Goal: Obtain resource: Download file/media

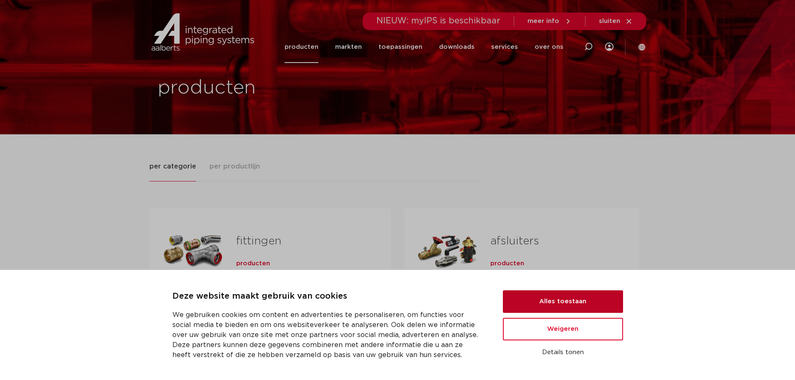
click at [542, 296] on button "Alles toestaan" at bounding box center [563, 302] width 120 height 23
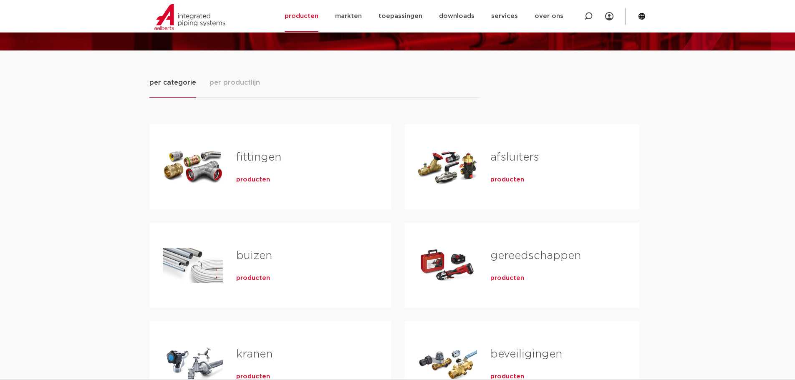
scroll to position [84, 0]
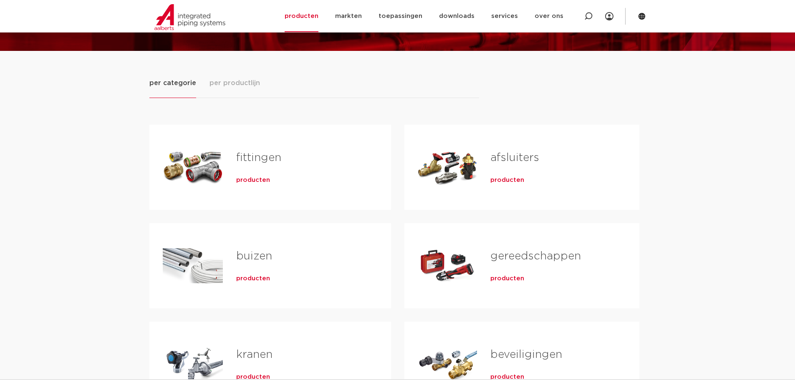
click at [251, 182] on span "producten" at bounding box center [253, 180] width 34 height 8
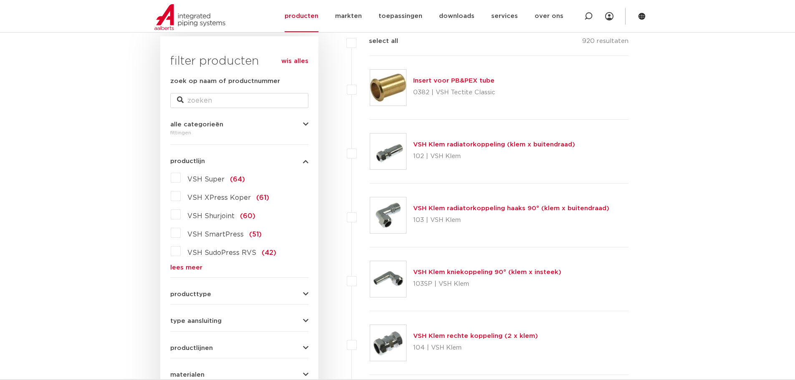
scroll to position [125, 0]
click at [243, 284] on form "zoek op naam of productnummer alle categorieën [GEOGRAPHIC_DATA] [GEOGRAPHIC_DA…" at bounding box center [239, 270] width 138 height 389
click at [195, 294] on span "producttype" at bounding box center [190, 294] width 41 height 6
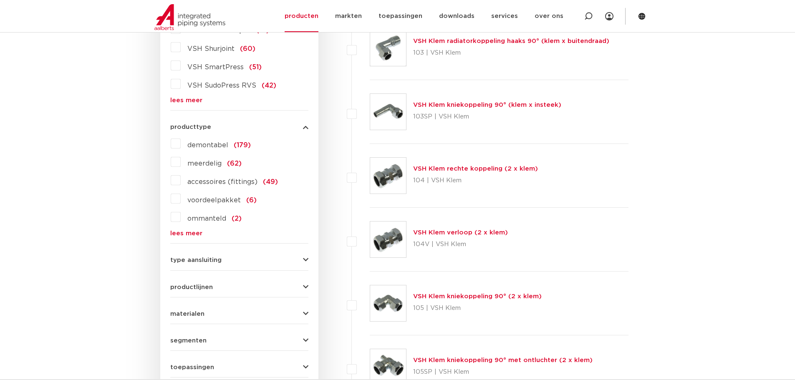
scroll to position [334, 0]
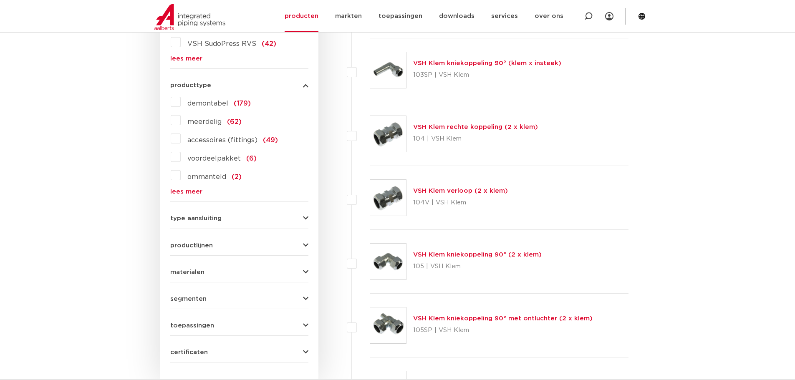
click at [307, 217] on icon "button" at bounding box center [305, 218] width 5 height 6
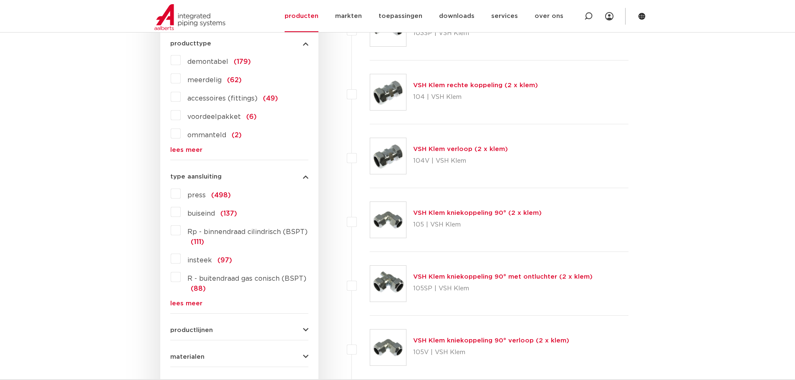
scroll to position [418, 0]
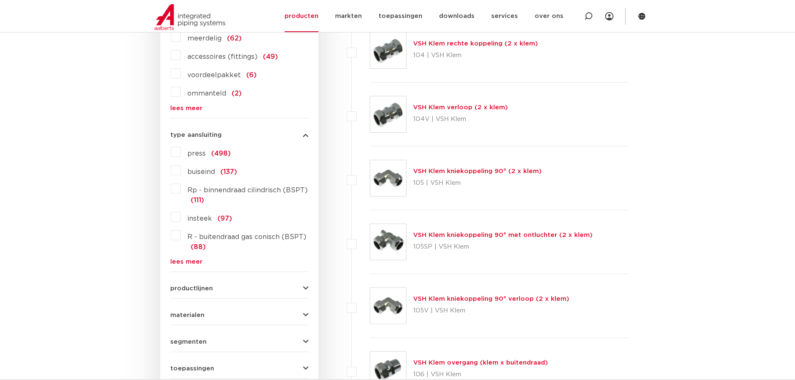
click at [302, 286] on button "productlijnen" at bounding box center [239, 289] width 138 height 6
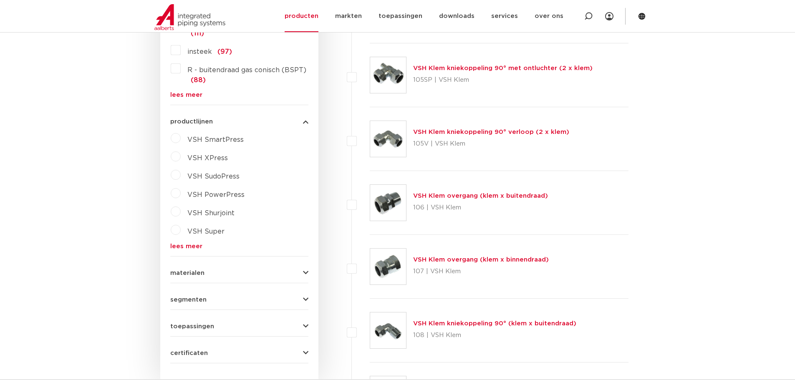
scroll to position [626, 0]
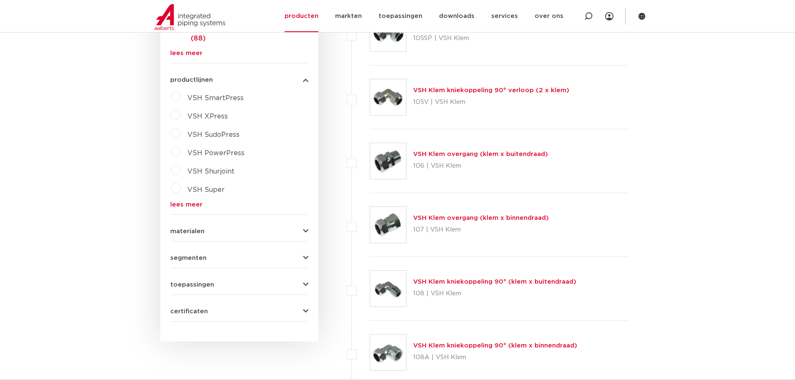
click at [296, 259] on button "segmenten" at bounding box center [239, 258] width 138 height 6
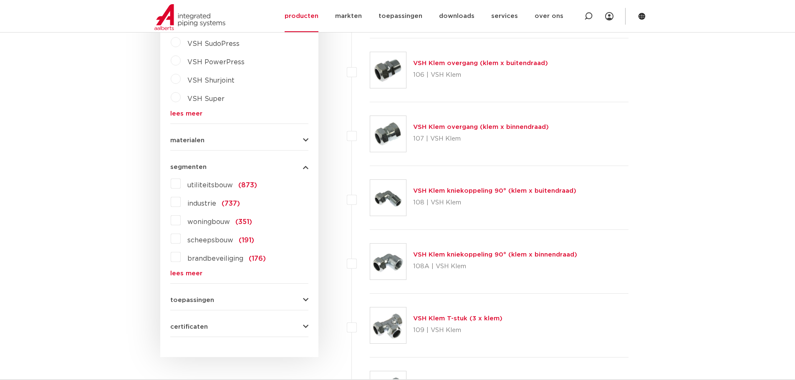
scroll to position [752, 0]
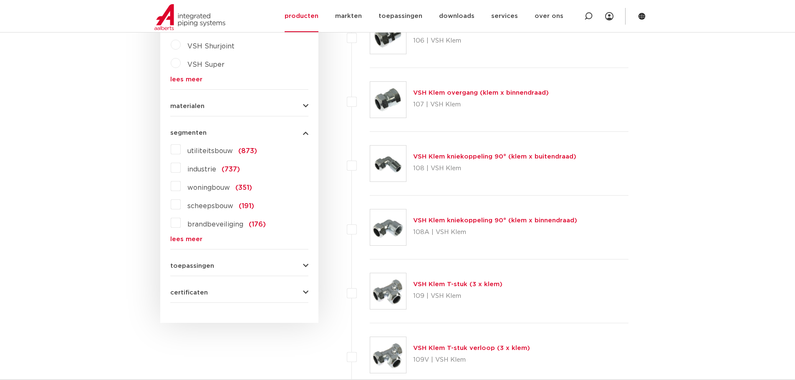
click at [299, 267] on button "toepassingen" at bounding box center [239, 266] width 138 height 6
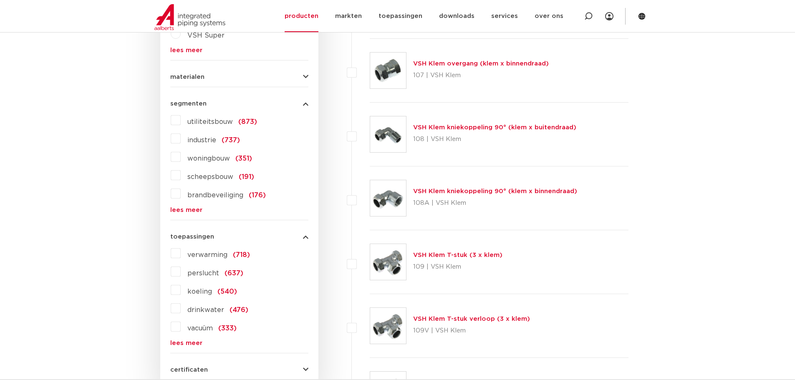
scroll to position [877, 0]
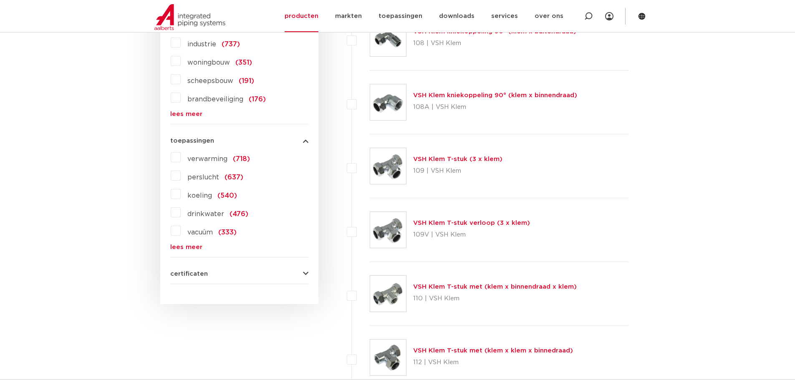
click at [297, 269] on div "certificaten QB (CSTBat) (319) KIWA (311) DVGW Wasser (296) RISE (294) WRAS (19…" at bounding box center [239, 270] width 138 height 13
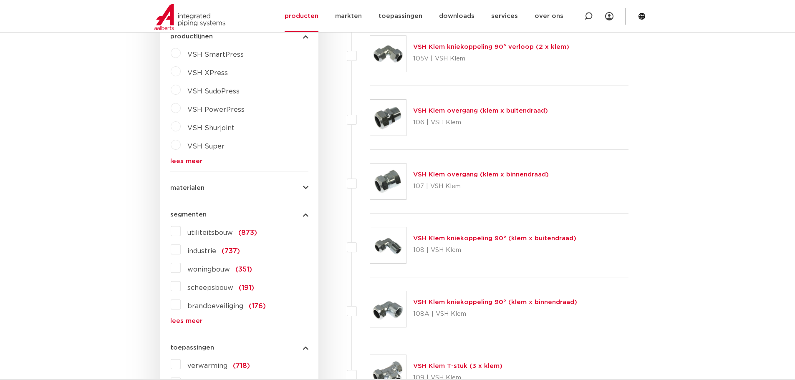
scroll to position [668, 0]
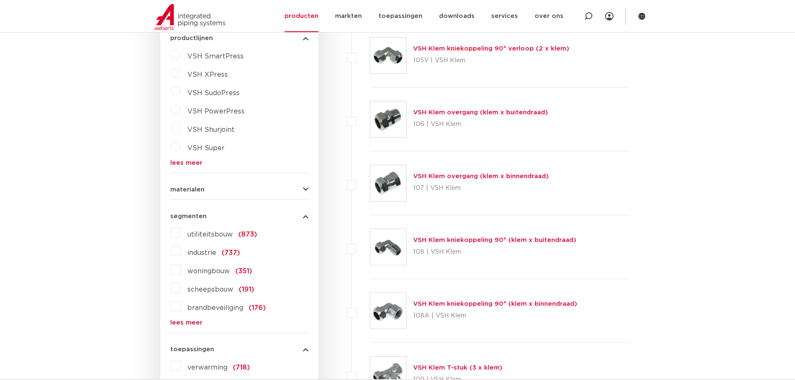
click at [297, 189] on button "materialen" at bounding box center [239, 190] width 138 height 6
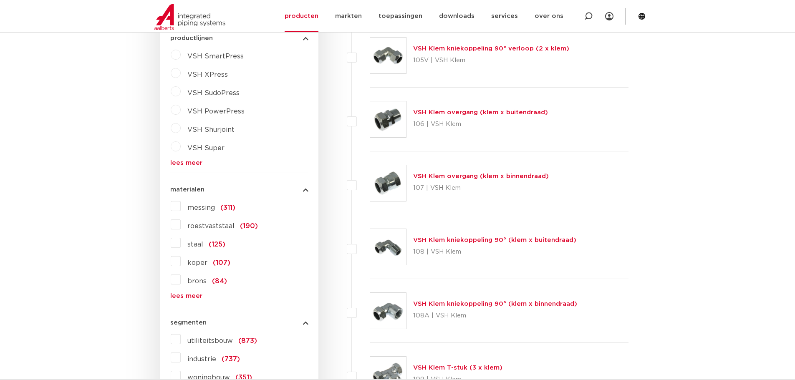
click at [181, 226] on label "roestvaststaal (190)" at bounding box center [219, 224] width 77 height 13
click at [0, 0] on input "roestvaststaal (190)" at bounding box center [0, 0] width 0 height 0
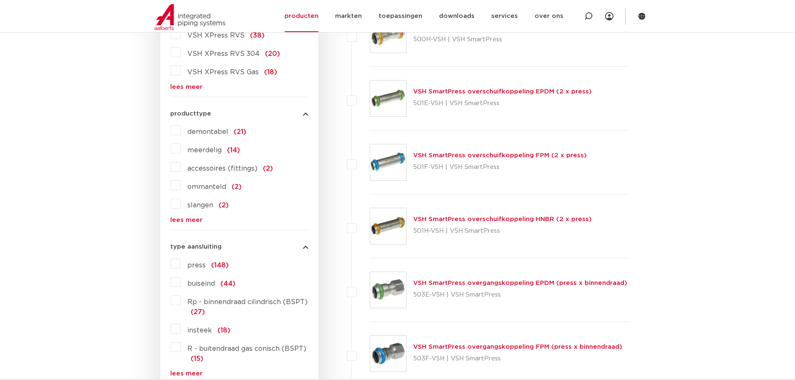
scroll to position [292, 0]
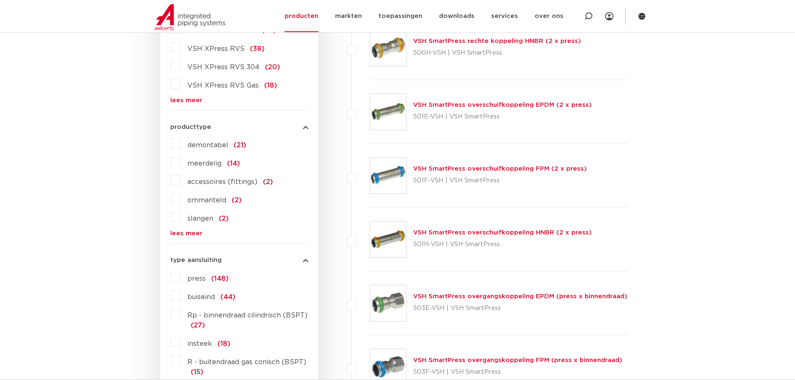
click at [181, 277] on label "press (148)" at bounding box center [205, 277] width 48 height 13
click at [0, 0] on input "press (148)" at bounding box center [0, 0] width 0 height 0
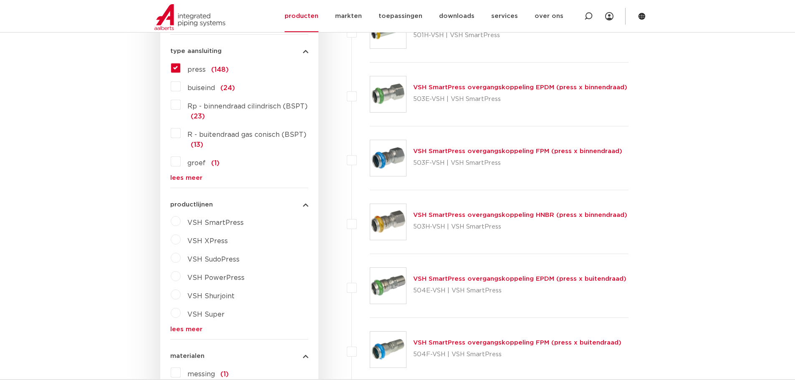
scroll to position [543, 0]
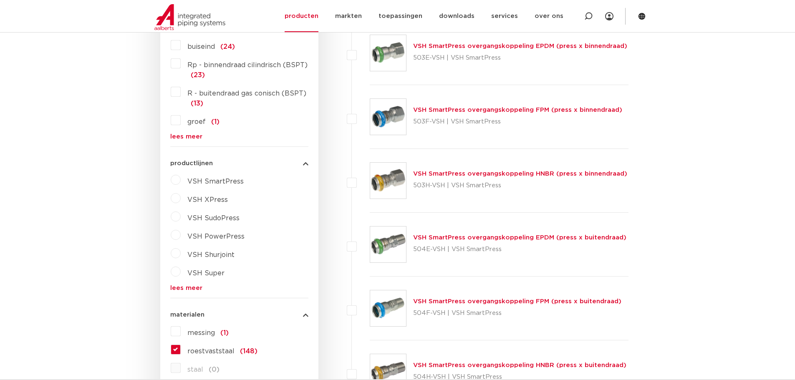
click at [433, 239] on link "VSH SmartPress overgangskoppeling EPDM (press x buitendraad)" at bounding box center [519, 238] width 213 height 6
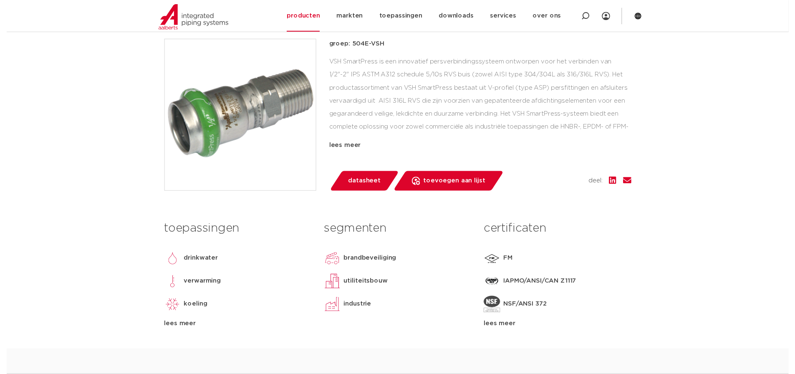
scroll to position [209, 0]
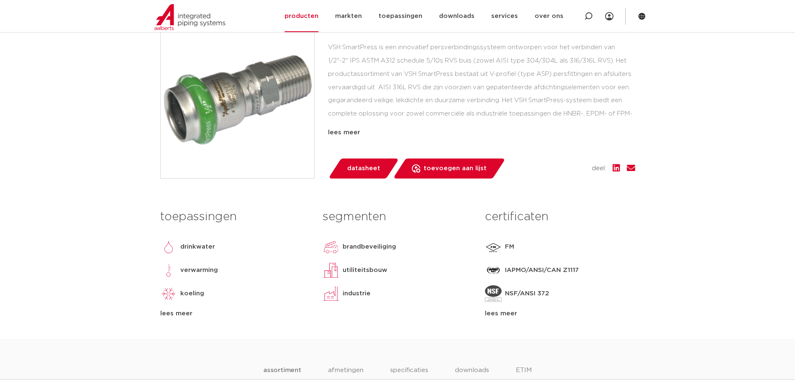
click at [362, 165] on span "datasheet" at bounding box center [363, 168] width 33 height 13
